Goal: Task Accomplishment & Management: Manage account settings

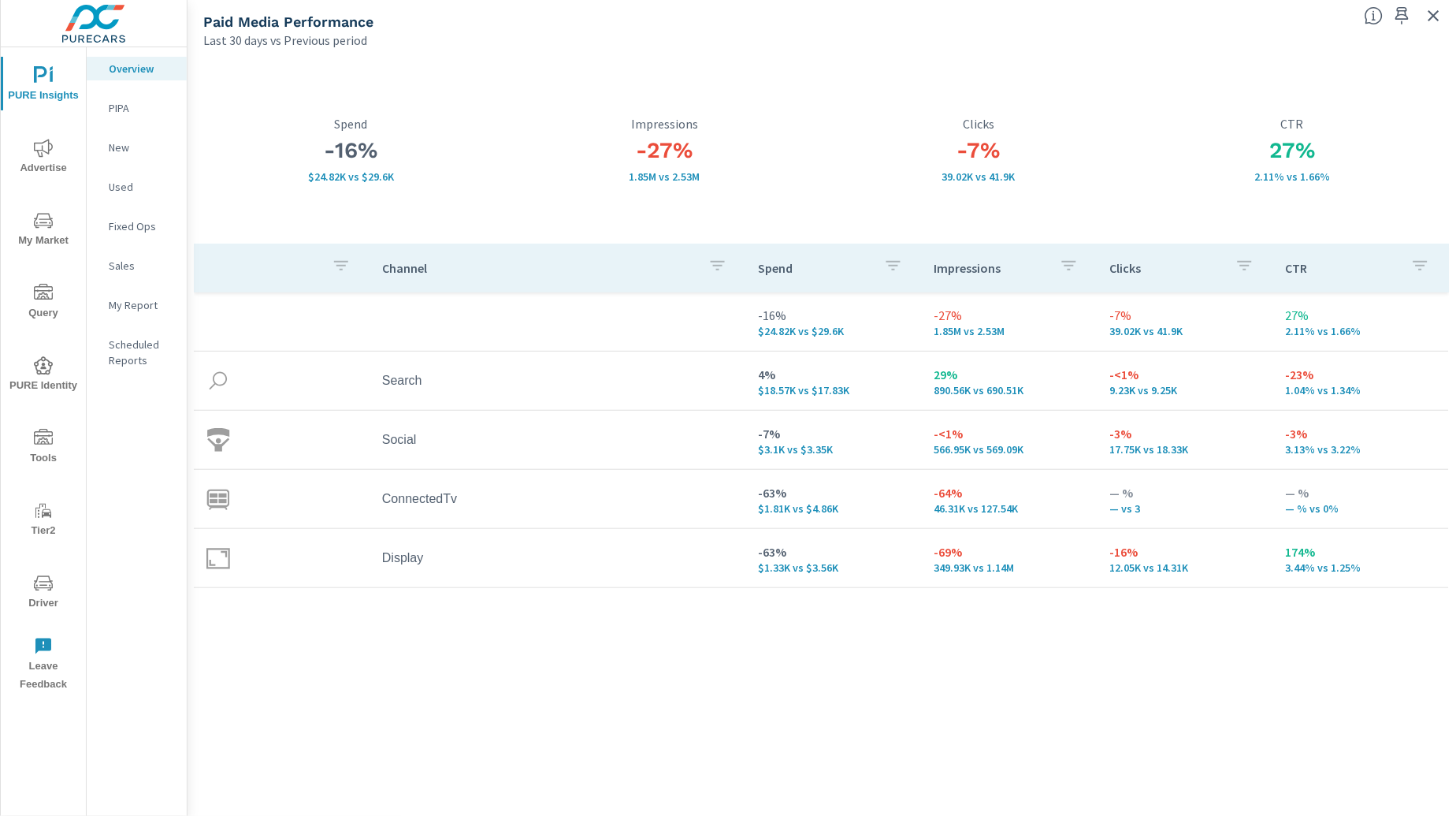
click at [1434, 11] on icon "button" at bounding box center [1434, 15] width 19 height 19
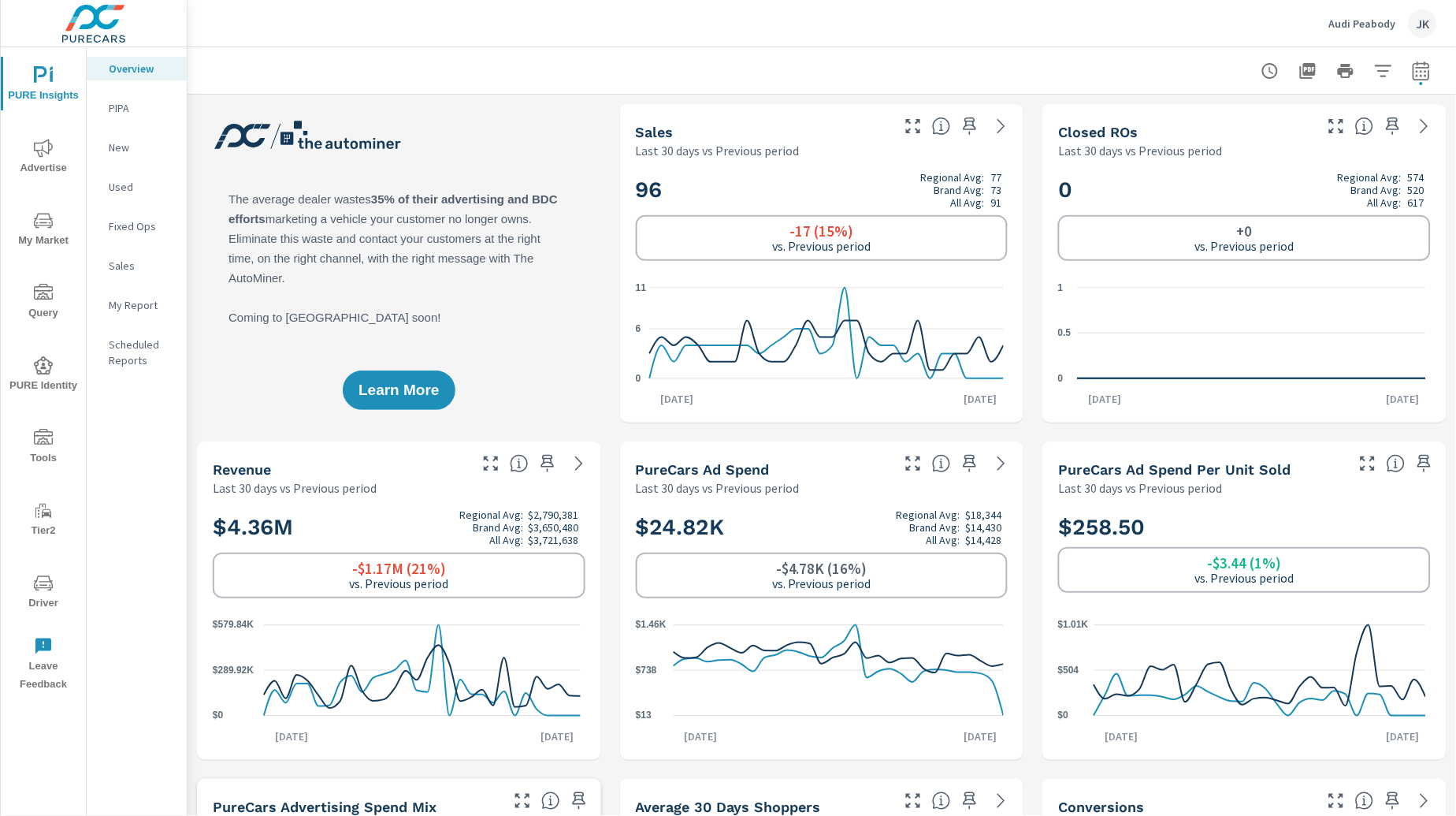
click at [1422, 19] on div "JK" at bounding box center [1423, 24] width 28 height 28
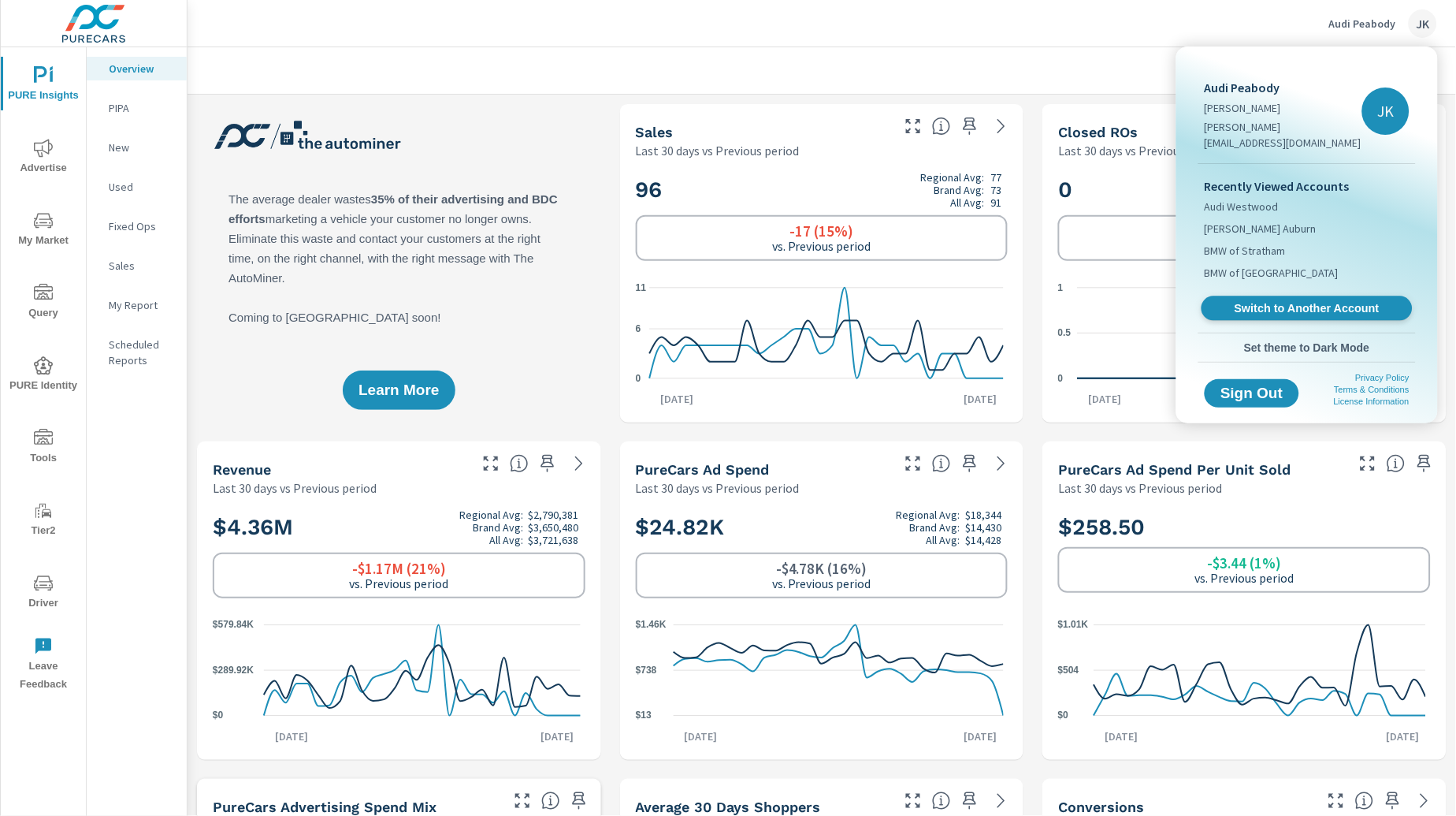
click at [1251, 301] on span "Switch to Another Account" at bounding box center [1307, 308] width 193 height 15
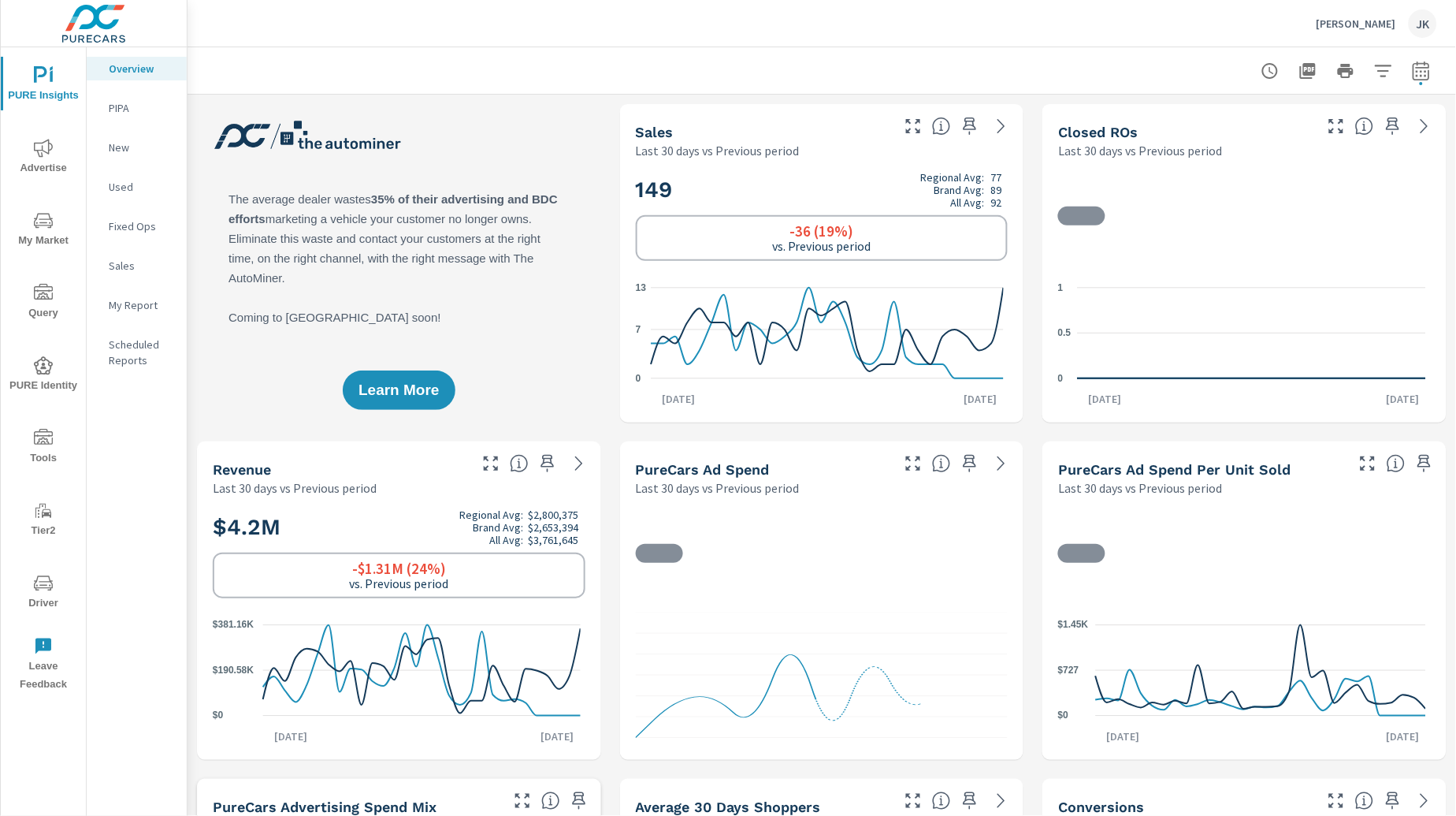
scroll to position [11, 0]
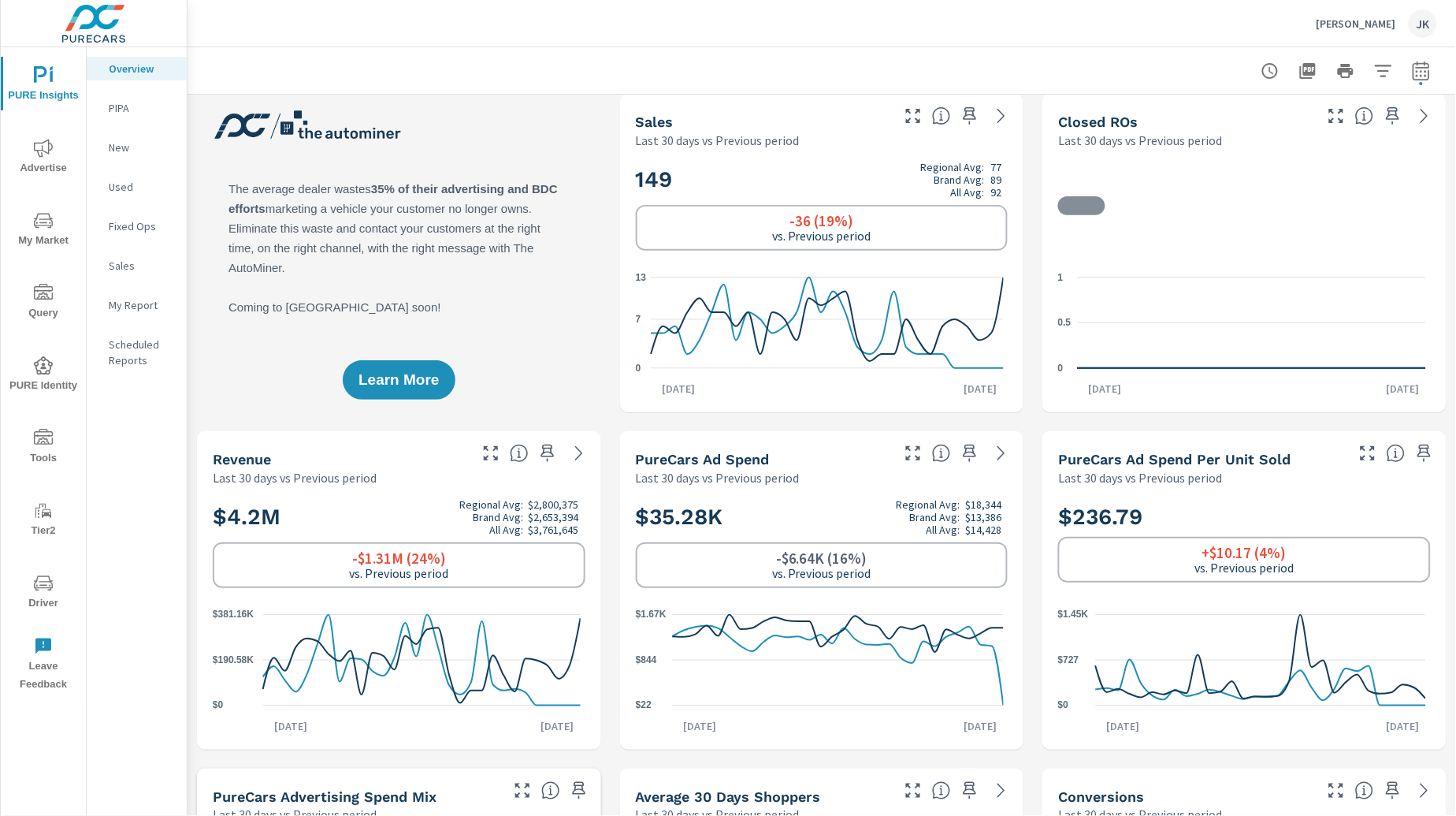
click at [39, 440] on icon "nav menu" at bounding box center [42, 437] width 19 height 16
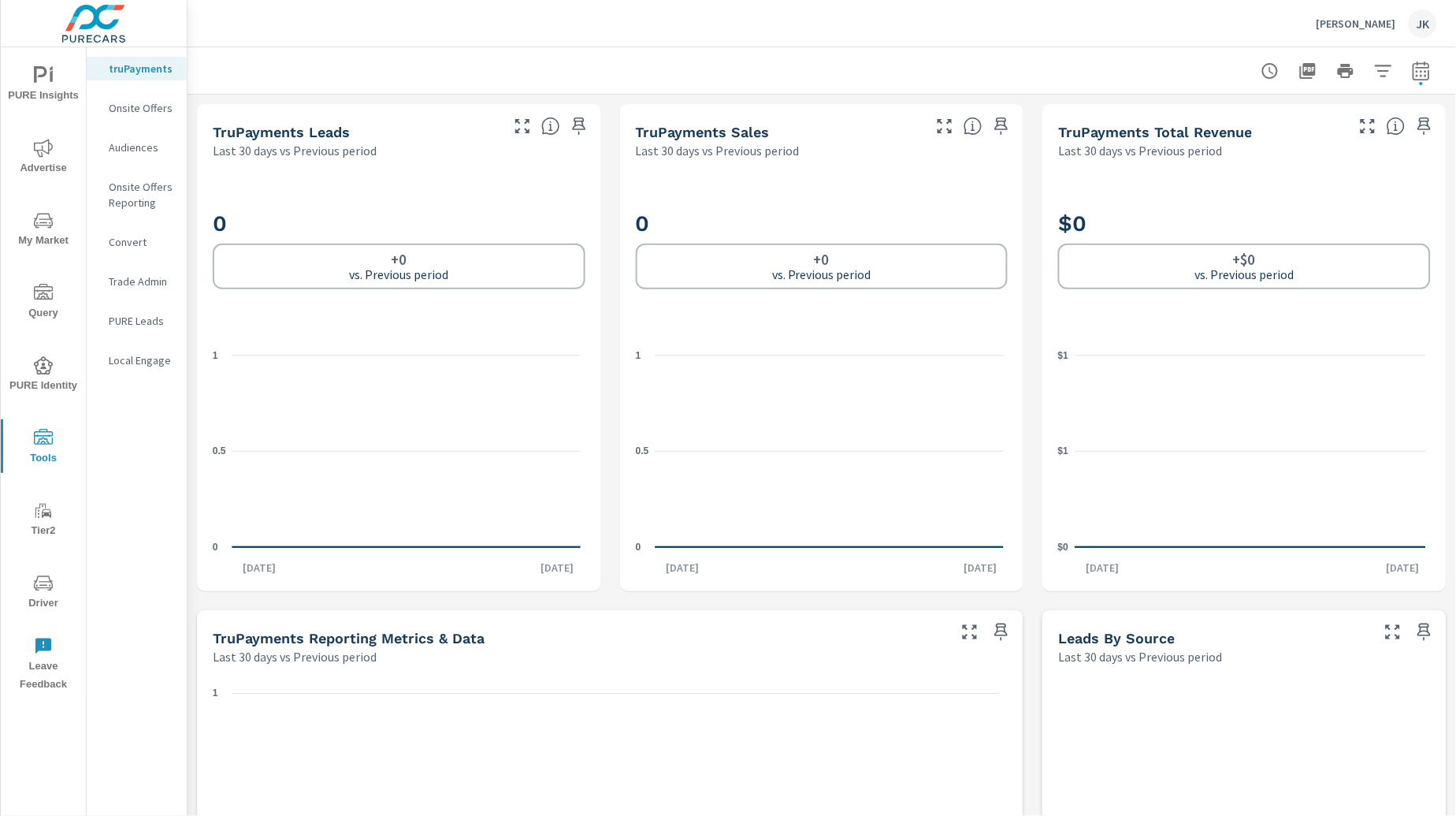
click at [40, 586] on icon "nav menu" at bounding box center [42, 583] width 19 height 19
